Goal: Information Seeking & Learning: Learn about a topic

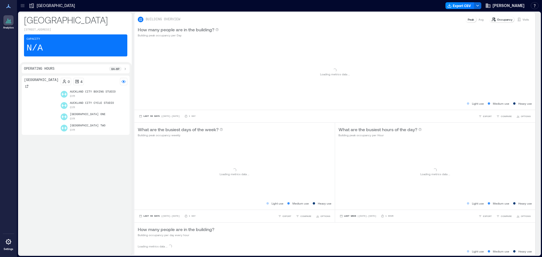
click at [21, 6] on icon at bounding box center [23, 6] width 6 height 6
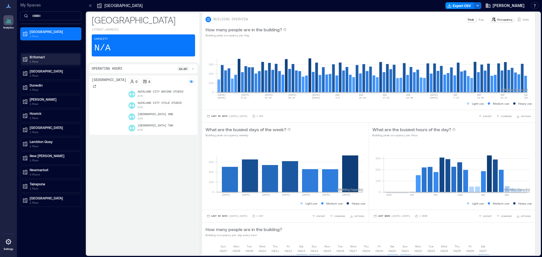
click at [35, 56] on p "Britomart" at bounding box center [53, 57] width 47 height 5
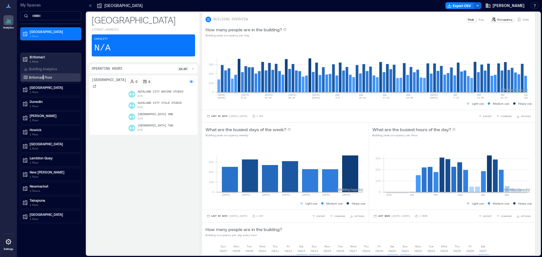
click at [43, 76] on p "Britomart Floor" at bounding box center [40, 77] width 23 height 5
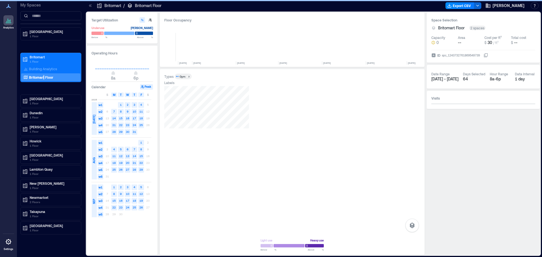
scroll to position [0, 2864]
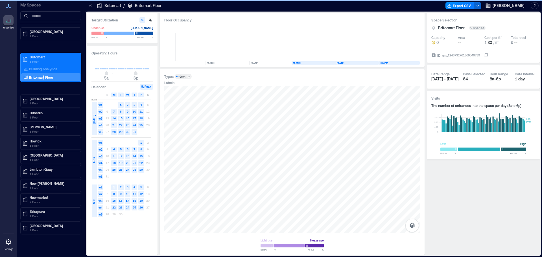
type input "*"
drag, startPoint x: 112, startPoint y: 74, endPoint x: 104, endPoint y: 82, distance: 10.8
click at [104, 75] on span "4a" at bounding box center [103, 74] width 3 height 2
drag, startPoint x: 134, startPoint y: 73, endPoint x: 270, endPoint y: 75, distance: 136.0
click at [145, 75] on span "11p" at bounding box center [146, 74] width 3 height 2
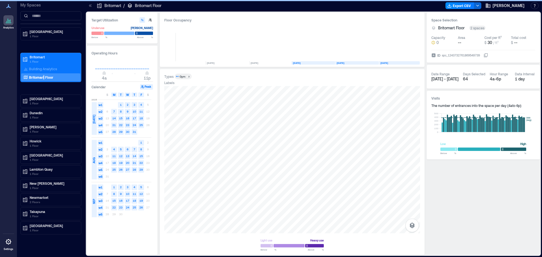
click at [148, 73] on span "11p" at bounding box center [146, 74] width 3 height 2
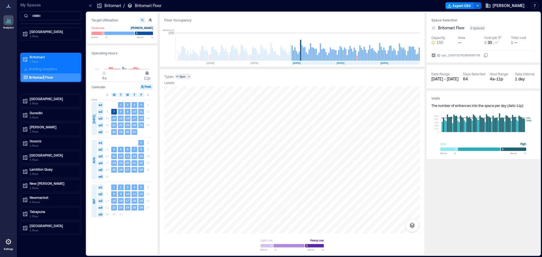
type input "**"
drag, startPoint x: 147, startPoint y: 74, endPoint x: 230, endPoint y: 65, distance: 83.5
click at [144, 75] on span "10p" at bounding box center [144, 74] width 3 height 2
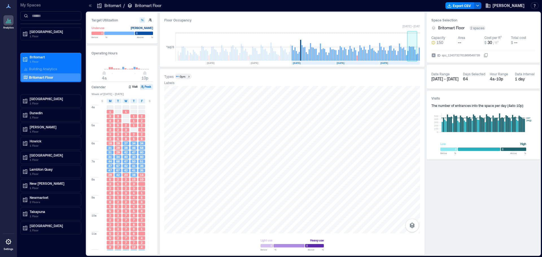
click at [415, 54] on rect at bounding box center [414, 55] width 1 height 11
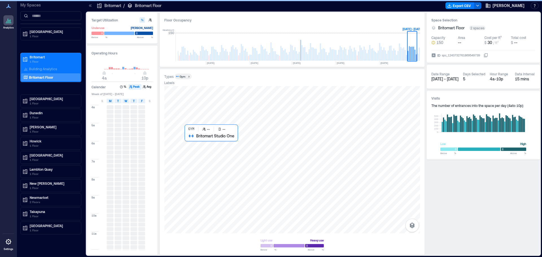
click at [220, 167] on div at bounding box center [292, 159] width 256 height 147
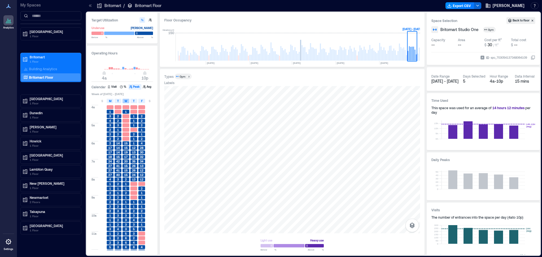
click at [116, 101] on div "T" at bounding box center [118, 101] width 7 height 5
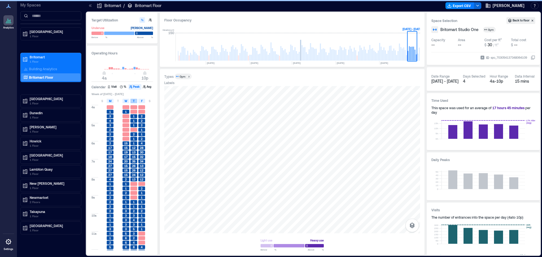
click at [125, 102] on div "W" at bounding box center [125, 101] width 7 height 5
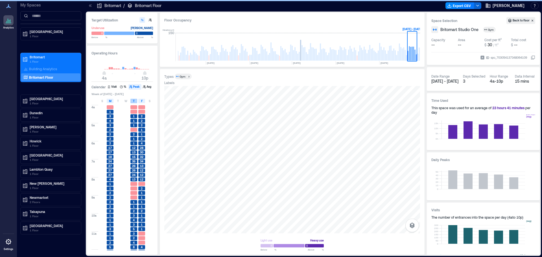
click at [133, 101] on span "T" at bounding box center [134, 101] width 2 height 5
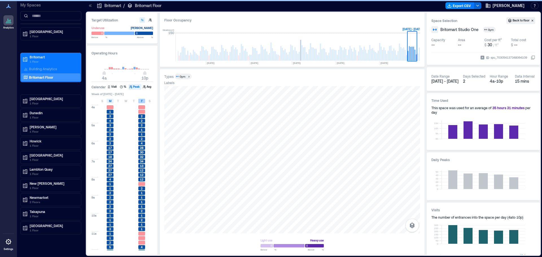
click at [140, 102] on div "F" at bounding box center [141, 101] width 7 height 5
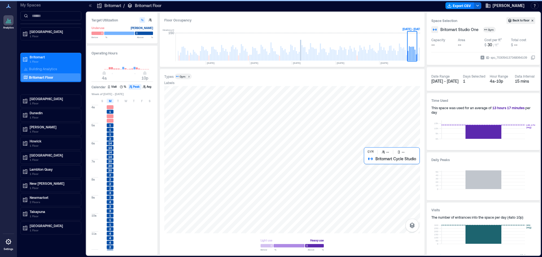
click at [381, 167] on div at bounding box center [292, 159] width 256 height 147
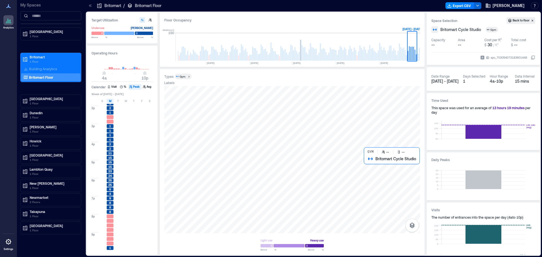
click at [382, 165] on div at bounding box center [292, 159] width 256 height 147
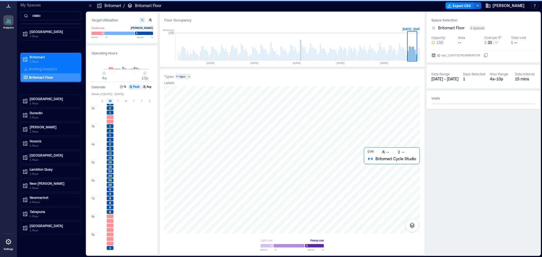
click at [387, 170] on div at bounding box center [292, 159] width 256 height 147
